Goal: Task Accomplishment & Management: Manage account settings

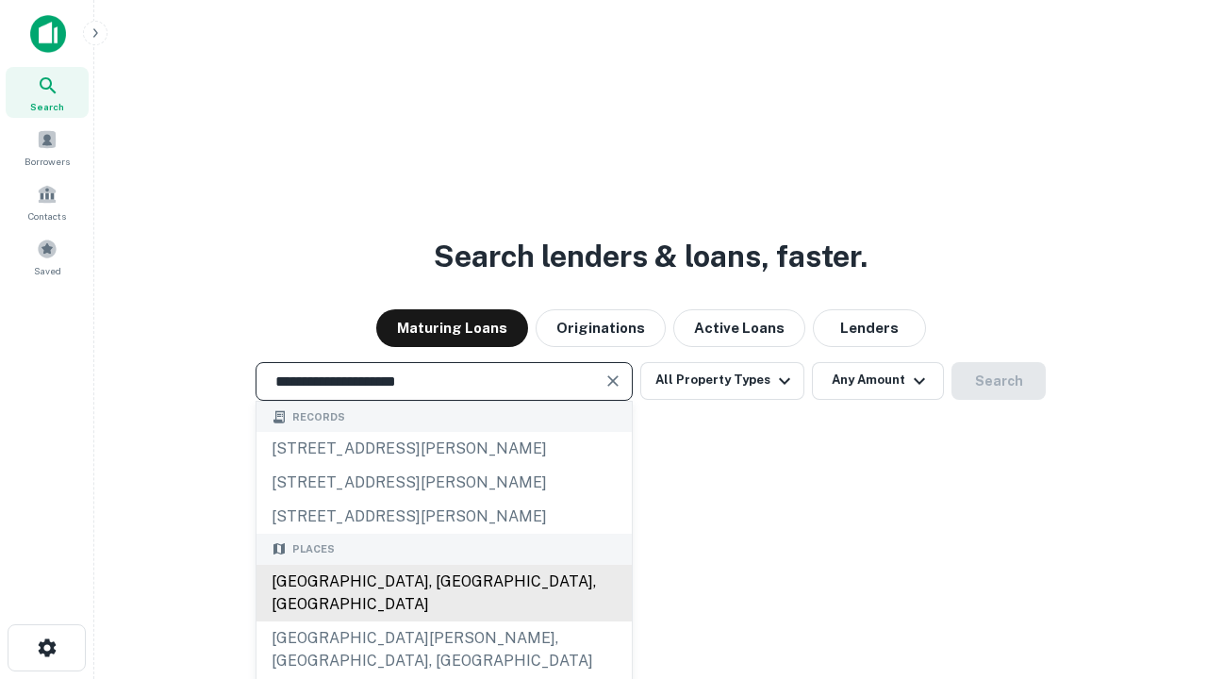
click at [443, 621] on div "Santa Monica, CA, USA" at bounding box center [443, 593] width 375 height 57
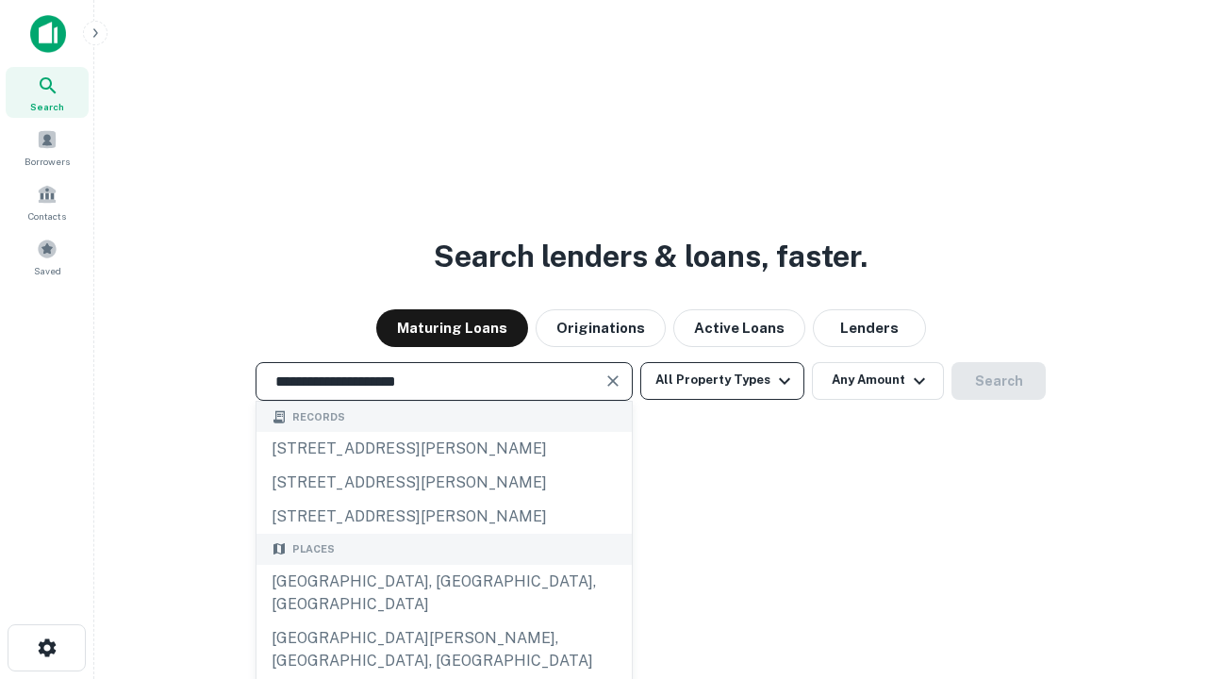
click at [722, 380] on button "All Property Types" at bounding box center [722, 381] width 164 height 38
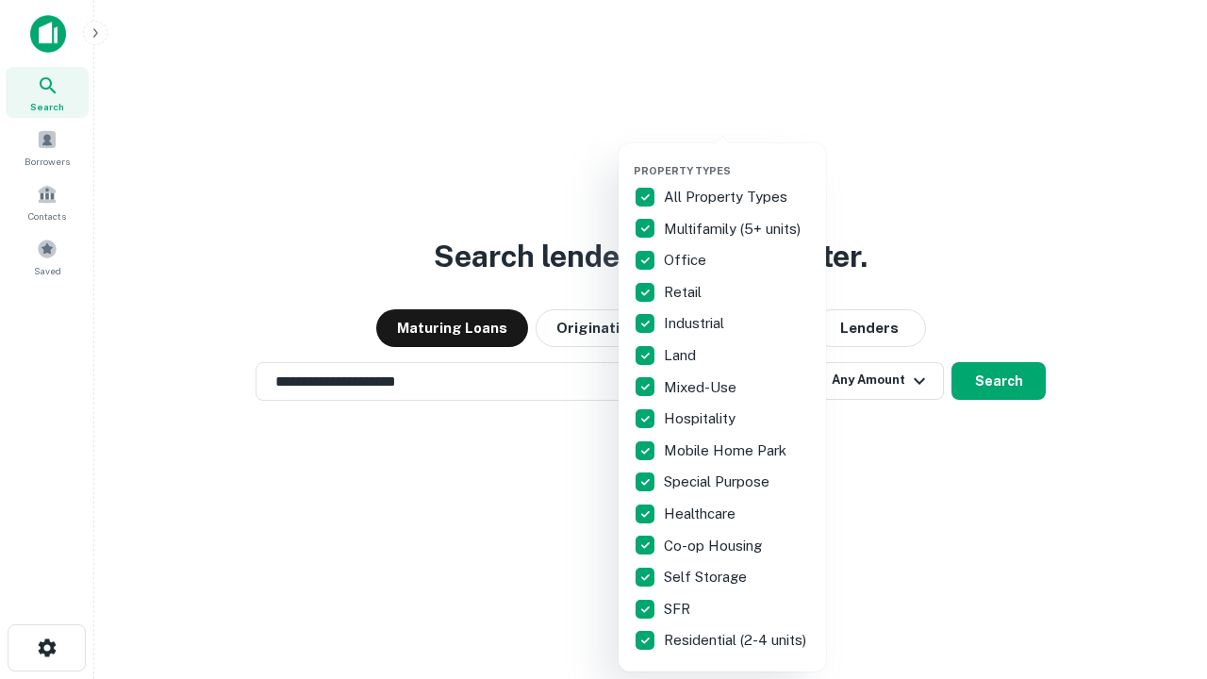
type input "**********"
click at [737, 158] on button "button" at bounding box center [737, 158] width 207 height 1
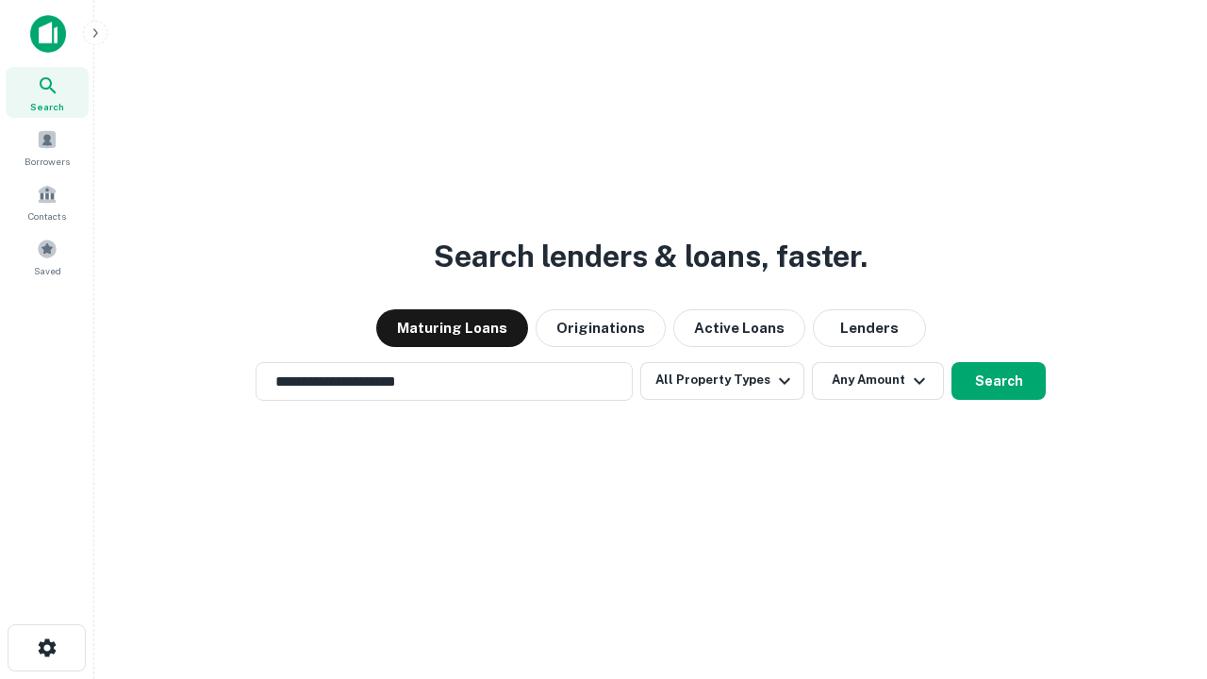
scroll to position [11, 227]
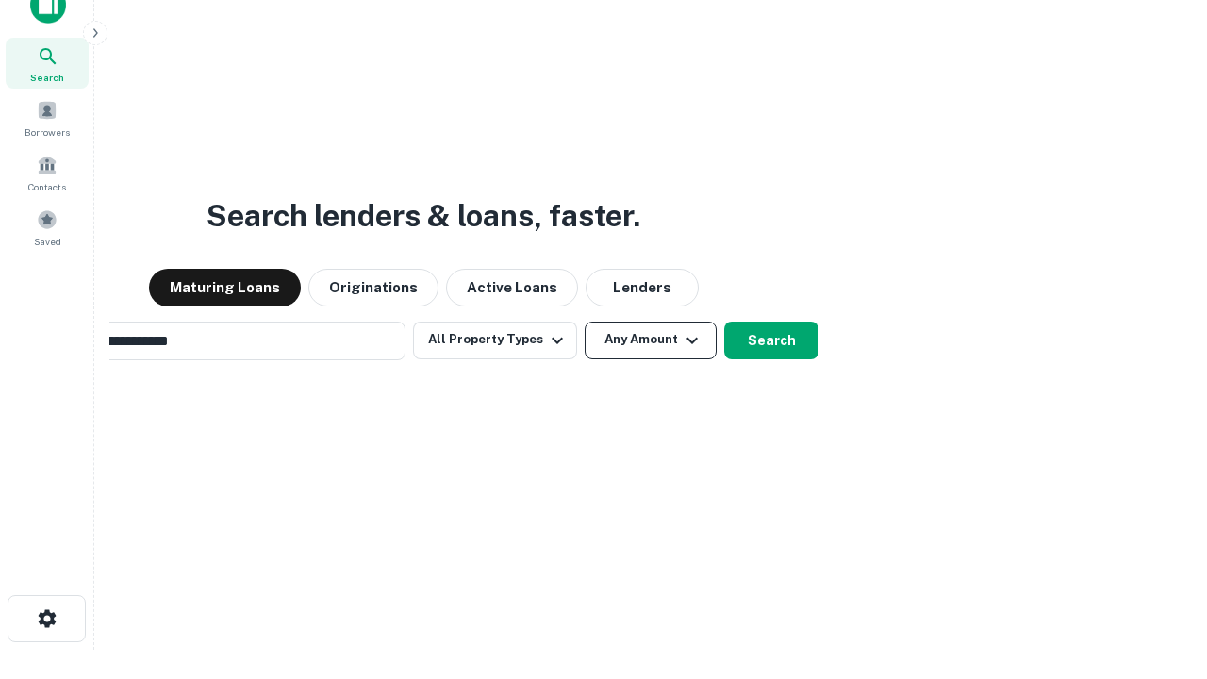
click at [585, 322] on button "Any Amount" at bounding box center [651, 341] width 132 height 38
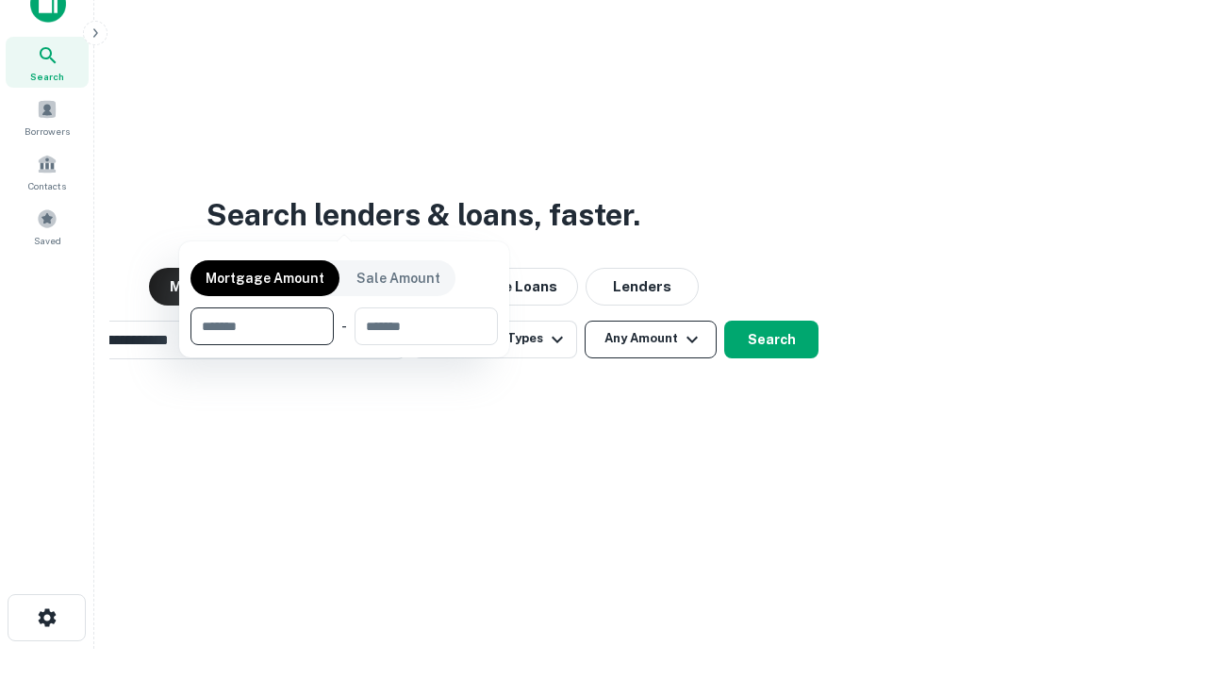
scroll to position [136, 534]
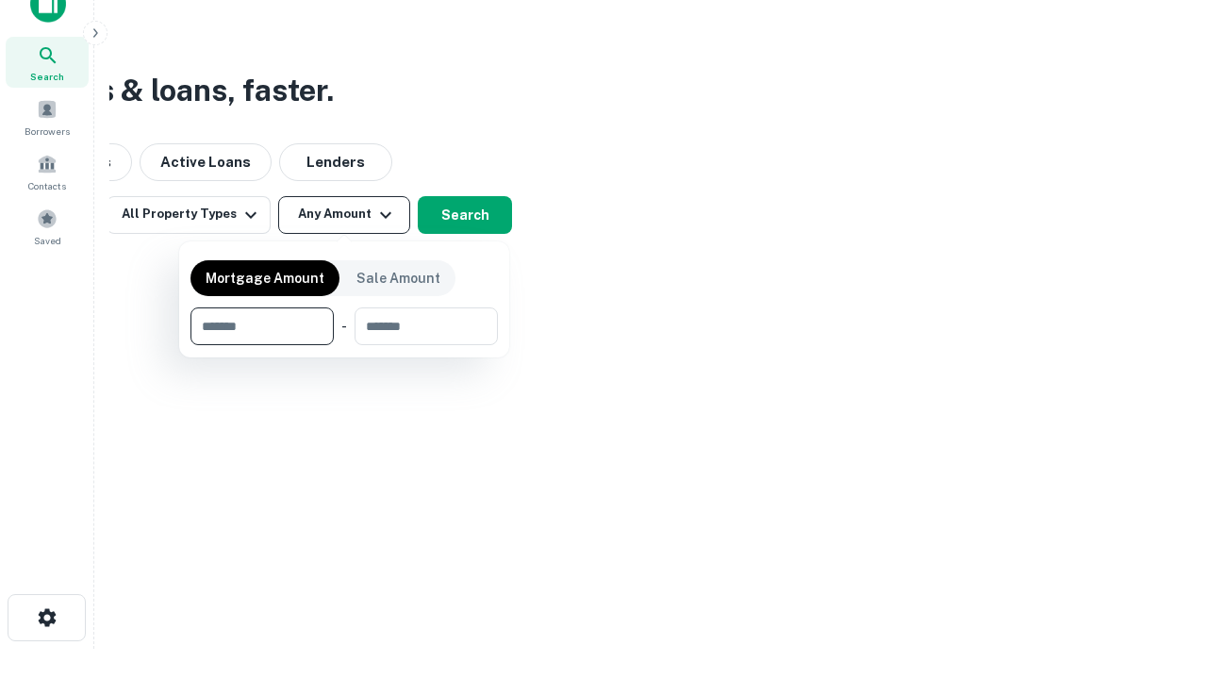
type input "*******"
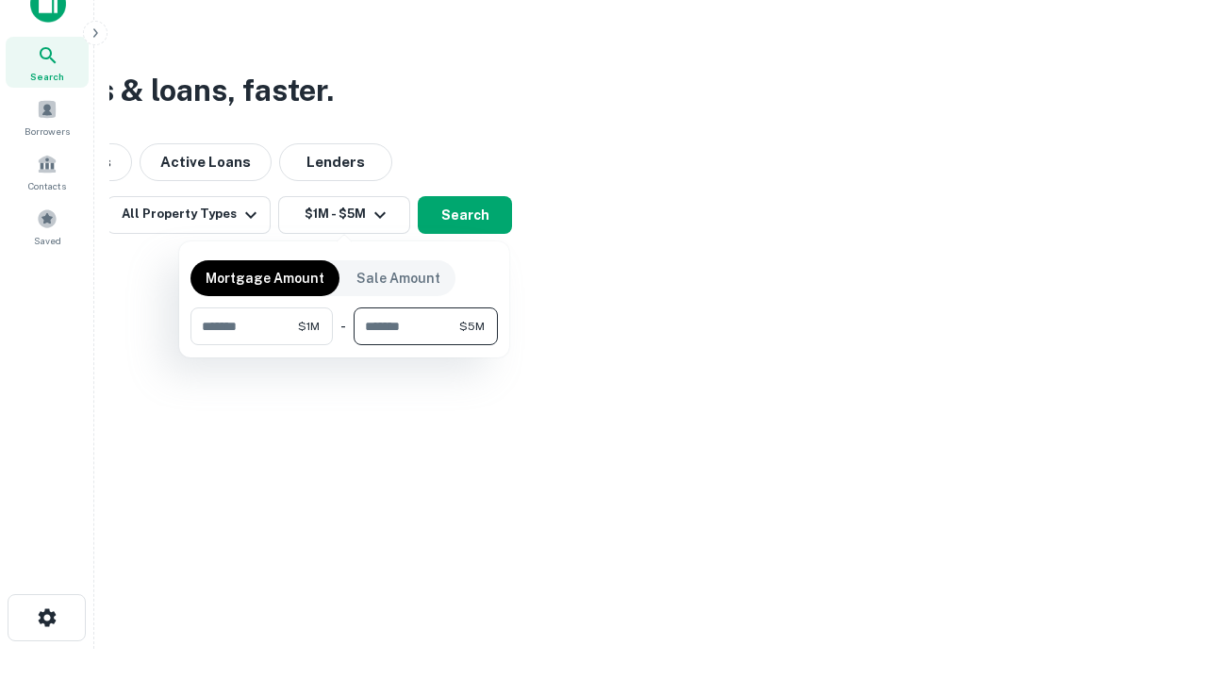
type input "*******"
click at [344, 345] on button "button" at bounding box center [343, 345] width 307 height 1
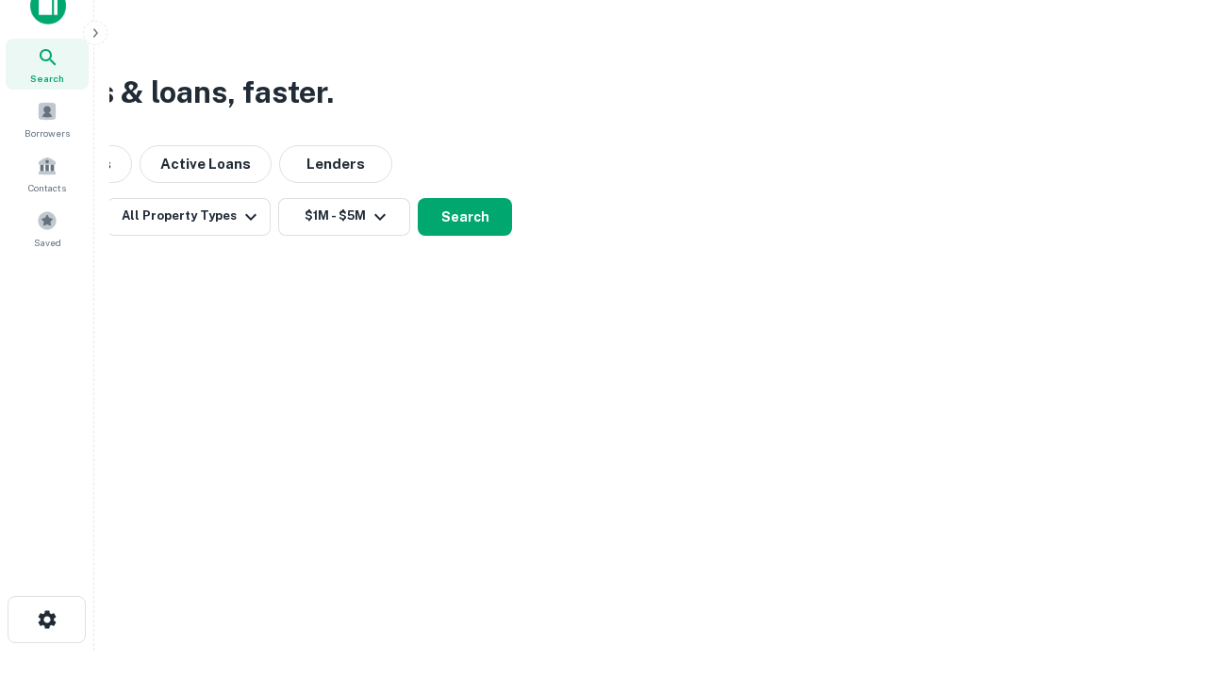
scroll to position [11, 348]
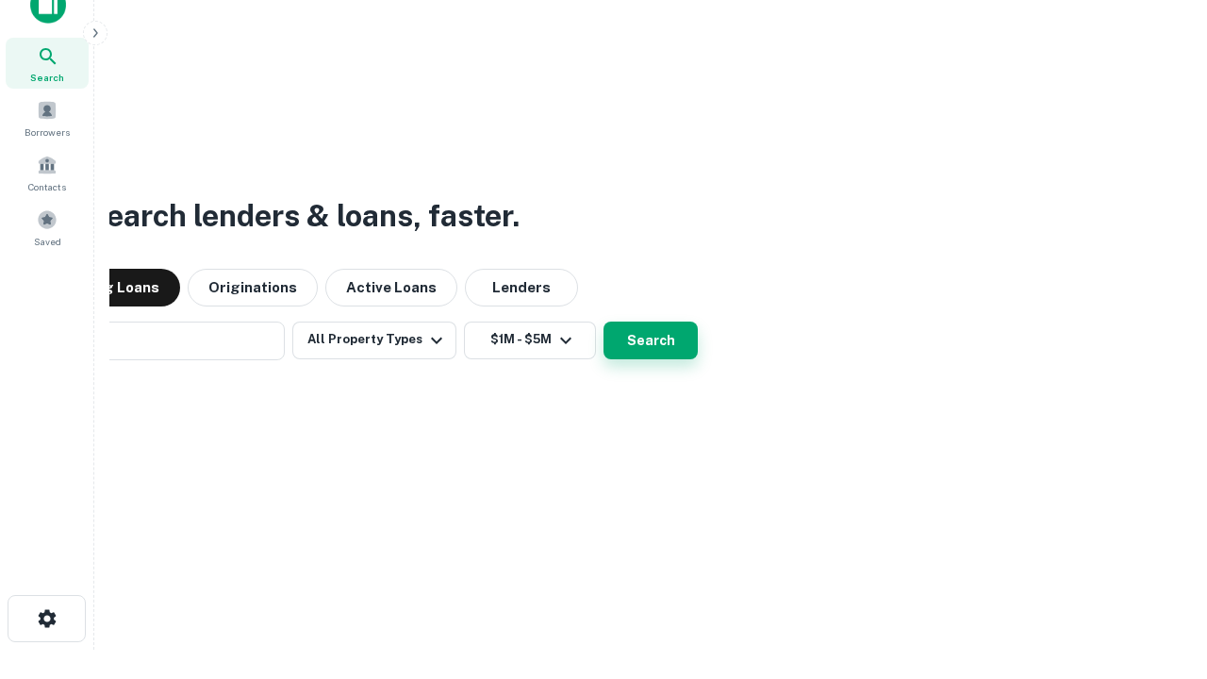
click at [604, 322] on button "Search" at bounding box center [651, 341] width 94 height 38
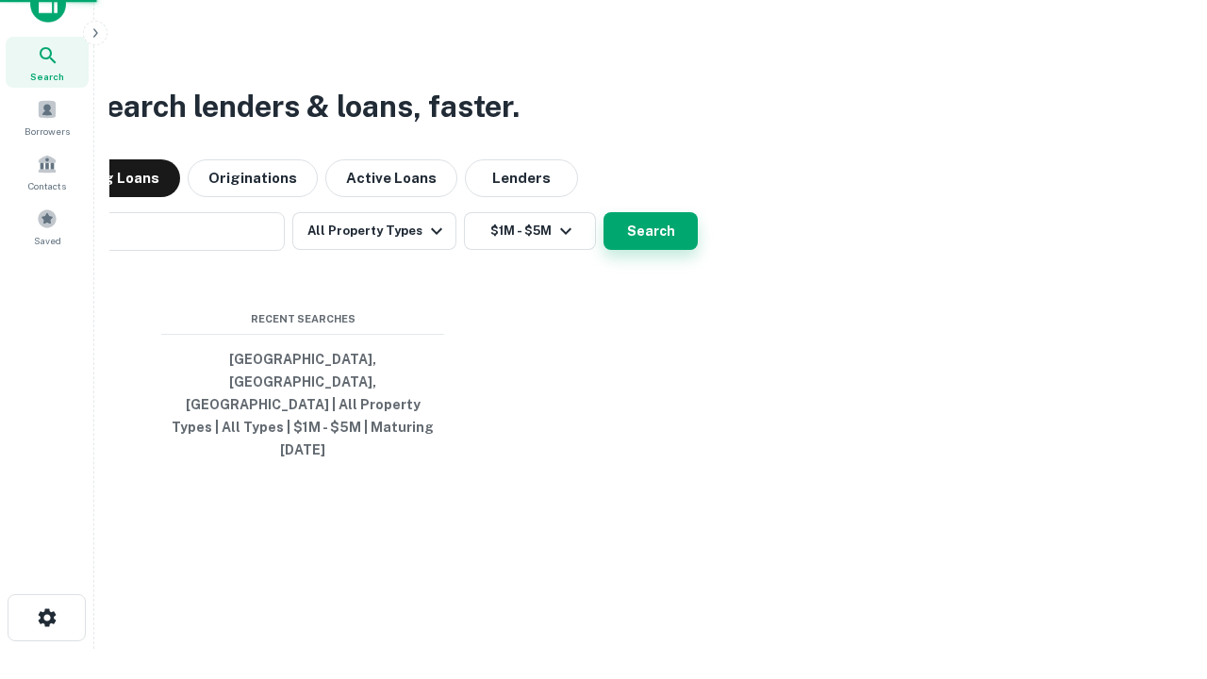
scroll to position [50, 534]
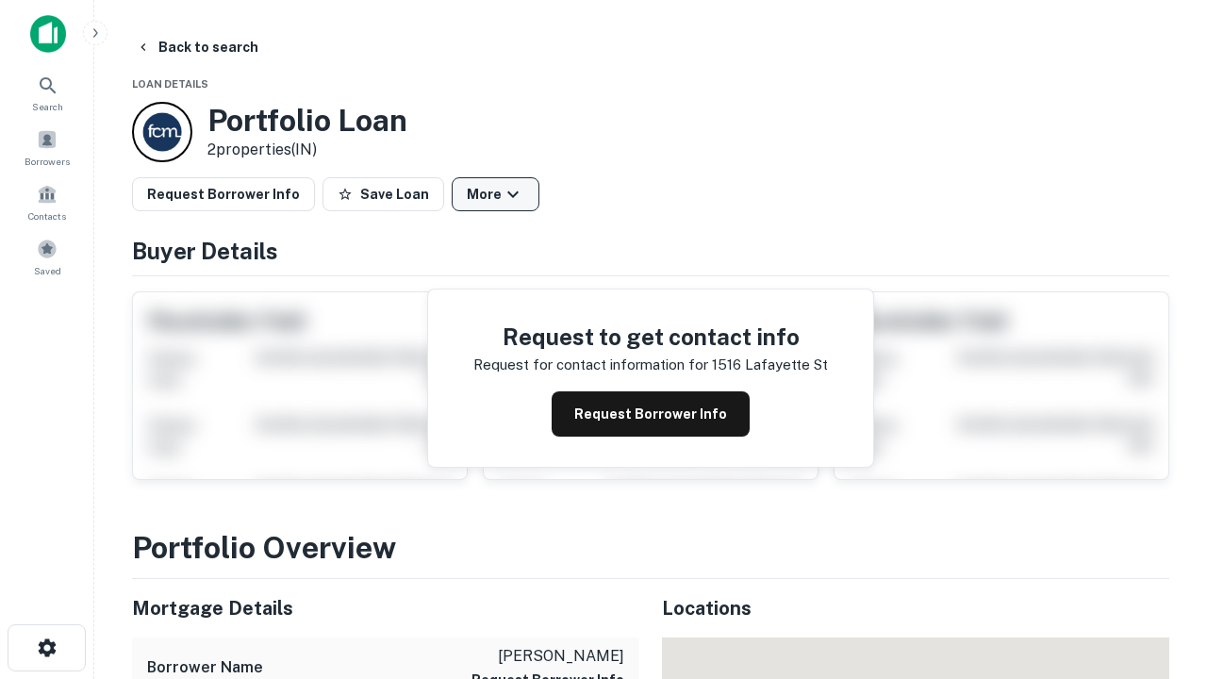
click at [495, 194] on button "More" at bounding box center [496, 194] width 88 height 34
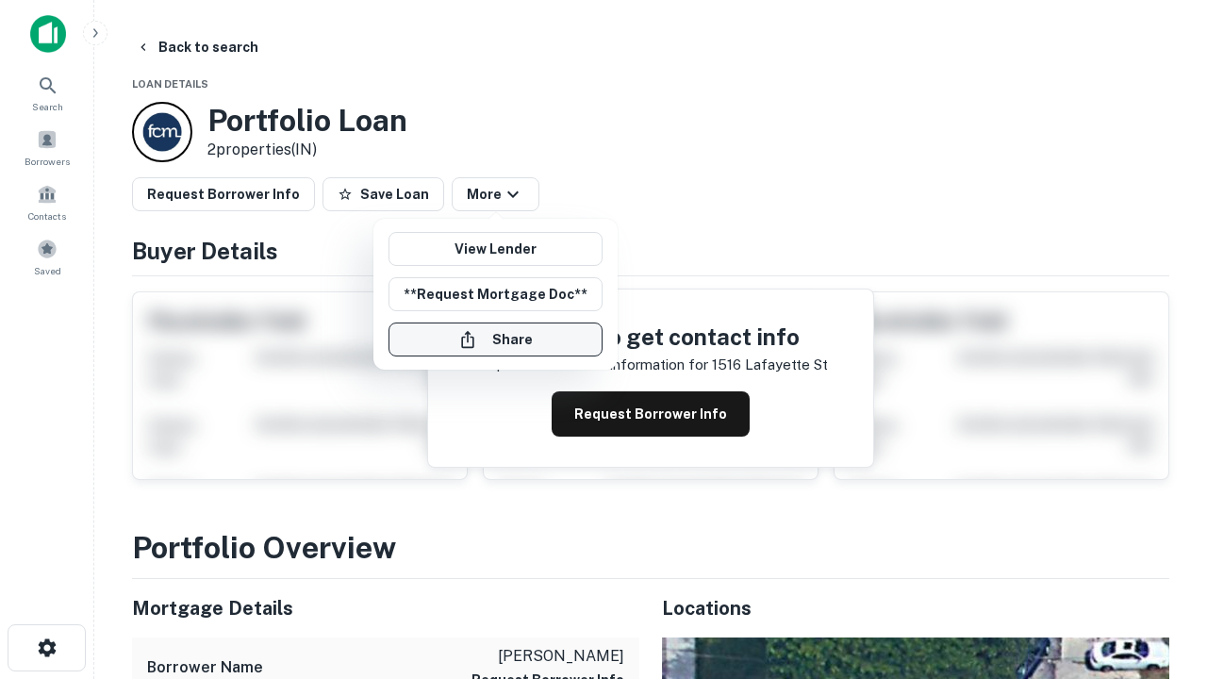
click at [495, 339] on button "Share" at bounding box center [496, 340] width 214 height 34
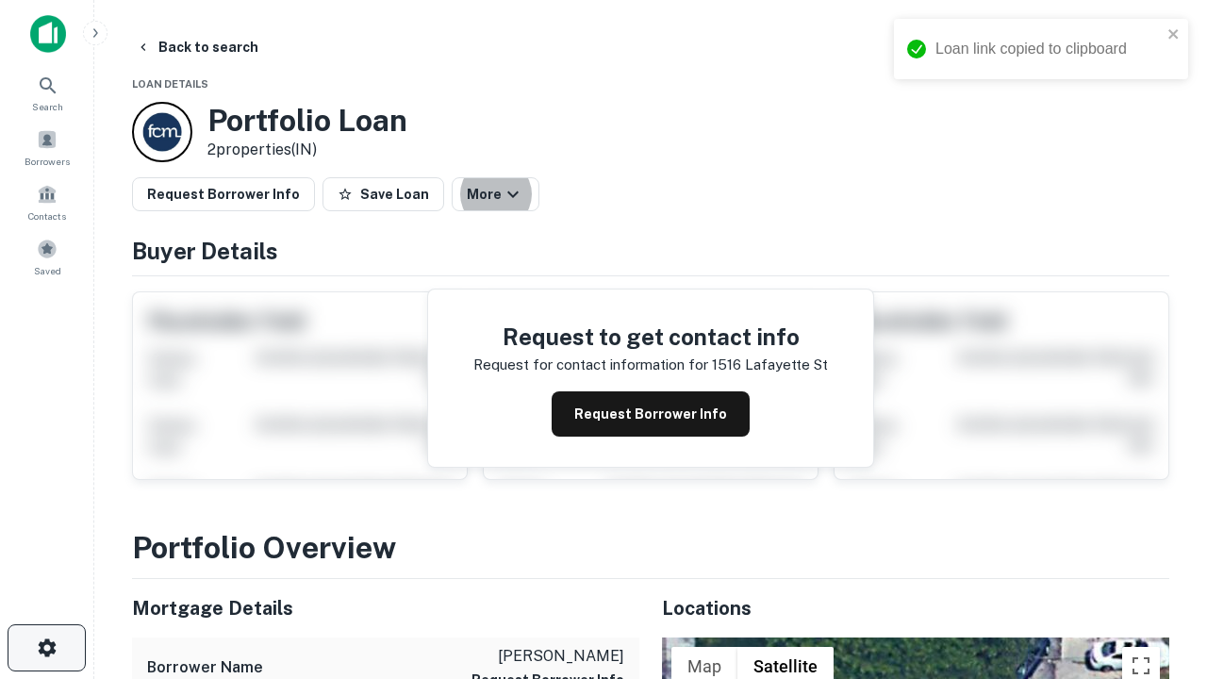
click at [46, 648] on icon "button" at bounding box center [47, 648] width 23 height 23
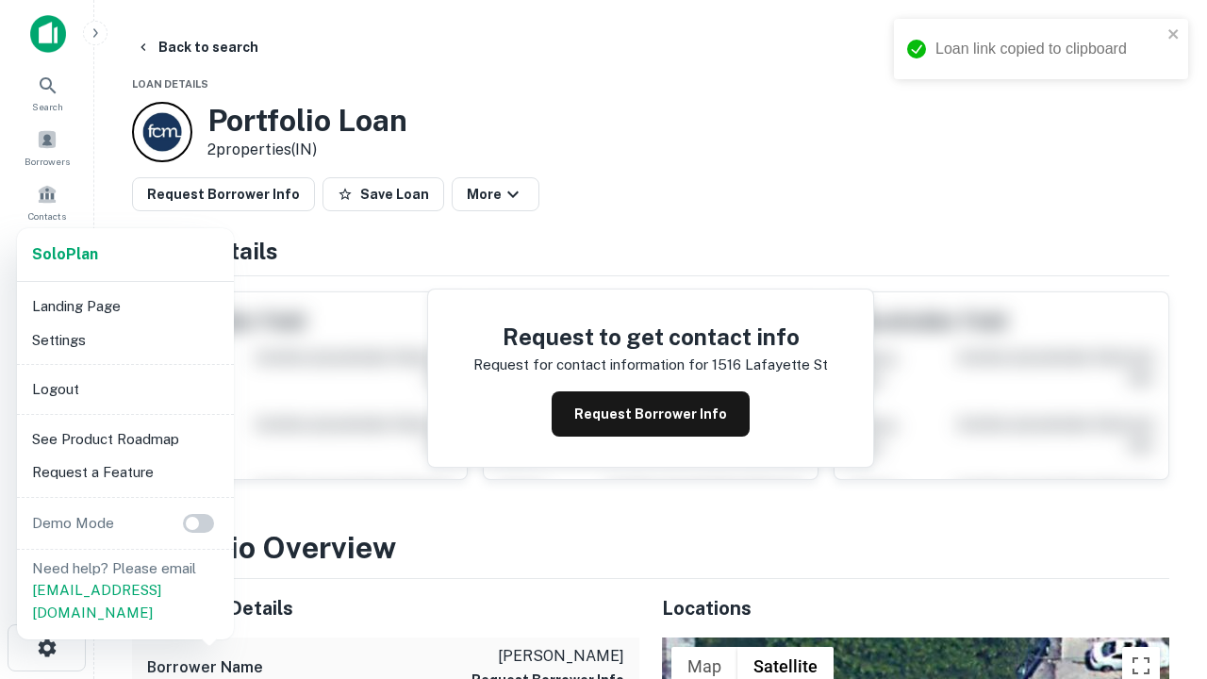
click at [124, 389] on li "Logout" at bounding box center [126, 389] width 202 height 34
